Goal: Task Accomplishment & Management: Manage account settings

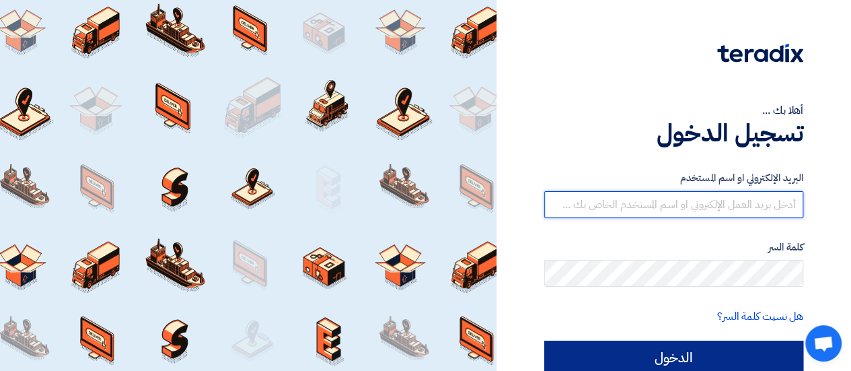
type input "[EMAIL_ADDRESS][DOMAIN_NAME]"
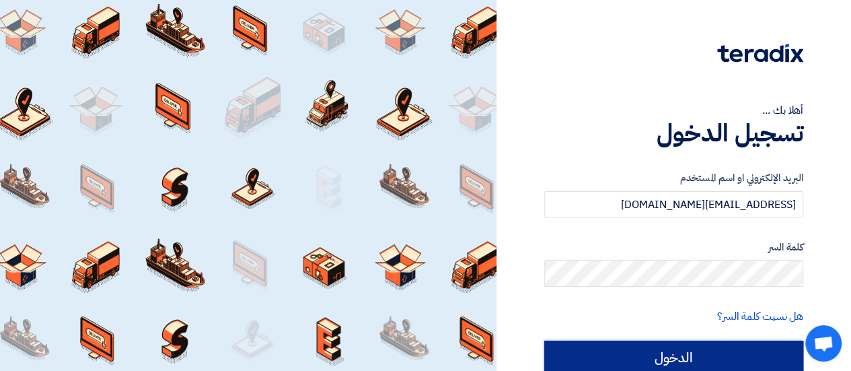
click at [658, 354] on input "الدخول" at bounding box center [673, 357] width 259 height 34
type input "Sign in"
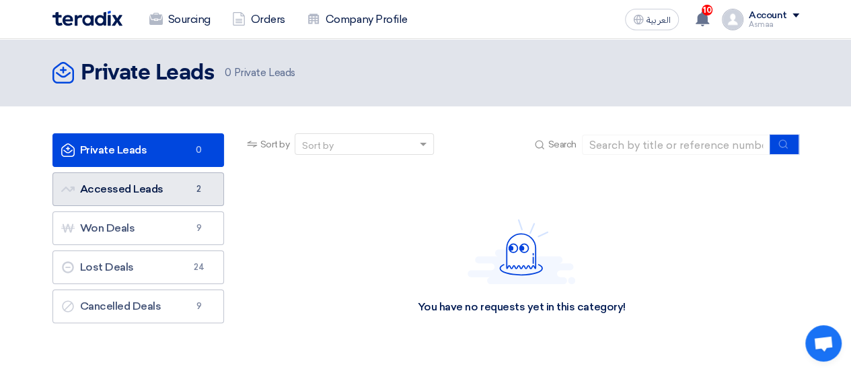
click at [80, 189] on link "Accessed Leads Accessed Leads 2" at bounding box center [138, 189] width 172 height 34
